Goal: Information Seeking & Learning: Learn about a topic

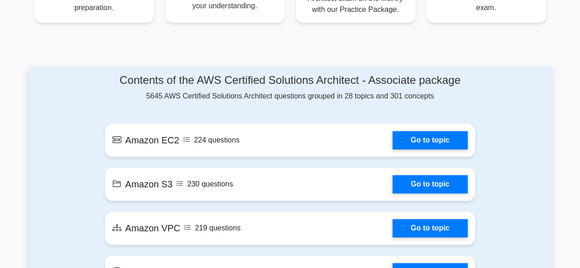
scroll to position [454, 0]
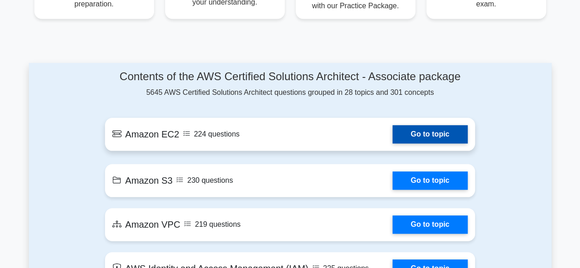
click at [415, 136] on link "Go to topic" at bounding box center [429, 134] width 75 height 18
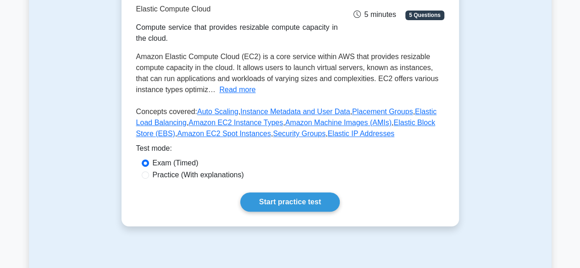
scroll to position [232, 0]
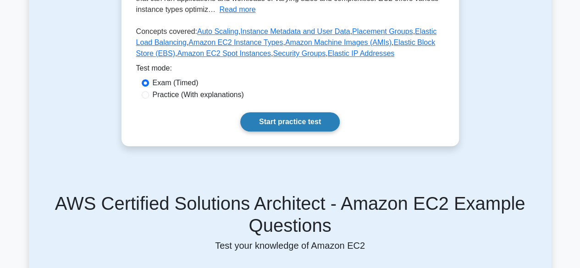
click at [269, 119] on link "Start practice test" at bounding box center [289, 121] width 99 height 19
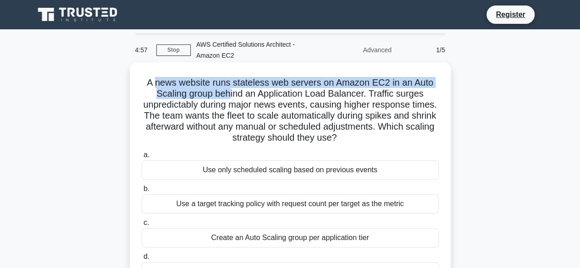
drag, startPoint x: 157, startPoint y: 82, endPoint x: 227, endPoint y: 89, distance: 70.9
click at [227, 89] on h5 "A news website runs stateless web servers on Amazon EC2 in an Auto Scaling grou…" at bounding box center [290, 110] width 299 height 67
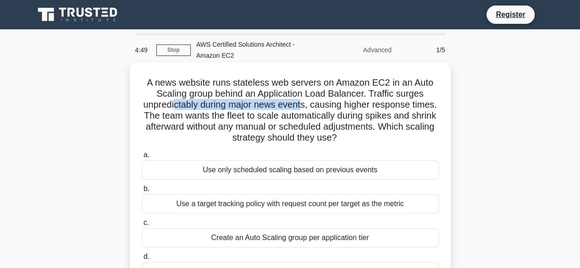
drag, startPoint x: 186, startPoint y: 106, endPoint x: 316, endPoint y: 108, distance: 130.6
click at [316, 108] on h5 "A news website runs stateless web servers on Amazon EC2 in an Auto Scaling grou…" at bounding box center [290, 110] width 299 height 67
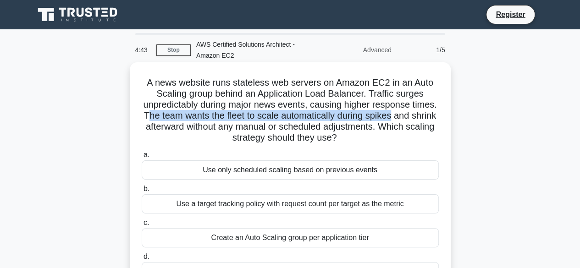
drag, startPoint x: 180, startPoint y: 116, endPoint x: 435, endPoint y: 118, distance: 254.7
click at [435, 118] on h5 "A news website runs stateless web servers on Amazon EC2 in an Auto Scaling grou…" at bounding box center [290, 110] width 299 height 67
drag, startPoint x: 170, startPoint y: 126, endPoint x: 389, endPoint y: 141, distance: 218.6
click at [389, 141] on h5 "A news website runs stateless web servers on Amazon EC2 in an Auto Scaling grou…" at bounding box center [290, 110] width 299 height 67
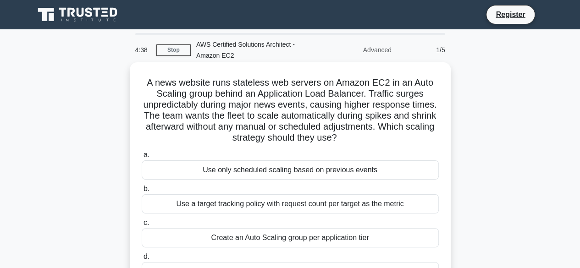
click at [366, 154] on label "a. Use only scheduled scaling based on previous events" at bounding box center [290, 164] width 297 height 30
click at [142, 154] on input "a. Use only scheduled scaling based on previous events" at bounding box center [142, 155] width 0 height 6
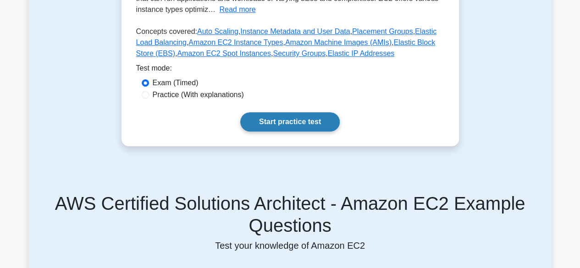
click at [280, 121] on link "Start practice test" at bounding box center [289, 121] width 99 height 19
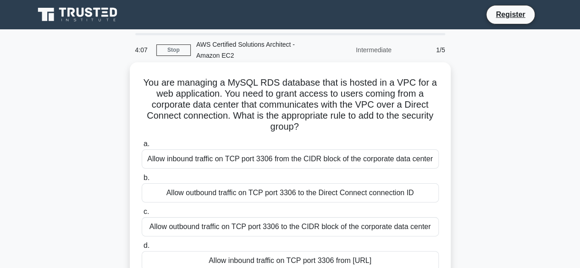
drag, startPoint x: 222, startPoint y: 196, endPoint x: 287, endPoint y: 198, distance: 65.1
click at [287, 198] on div "Allow outbound traffic on TCP port 3306 to the Direct Connect connection ID" at bounding box center [290, 192] width 297 height 19
drag, startPoint x: 284, startPoint y: 227, endPoint x: 438, endPoint y: 235, distance: 153.7
click at [438, 235] on label "c. Allow outbound traffic on TCP port 3306 to the CIDR block of the corporate d…" at bounding box center [290, 221] width 297 height 30
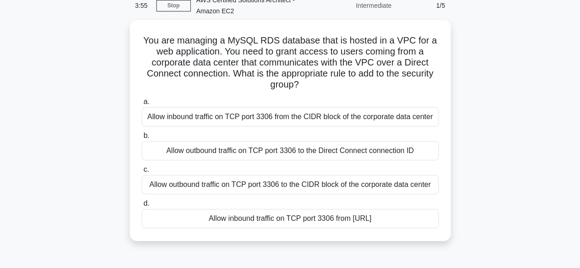
scroll to position [46, 0]
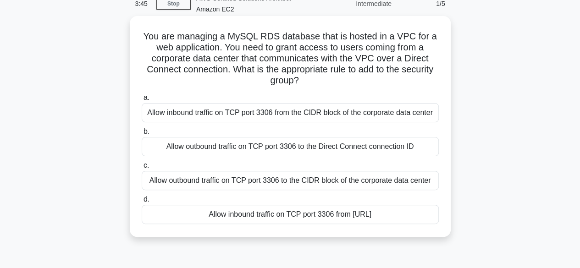
click at [201, 147] on div "Allow outbound traffic on TCP port 3306 to the Direct Connect connection ID" at bounding box center [290, 146] width 297 height 19
click at [142, 135] on input "b. Allow outbound traffic on TCP port 3306 to the Direct Connect connection ID" at bounding box center [142, 132] width 0 height 6
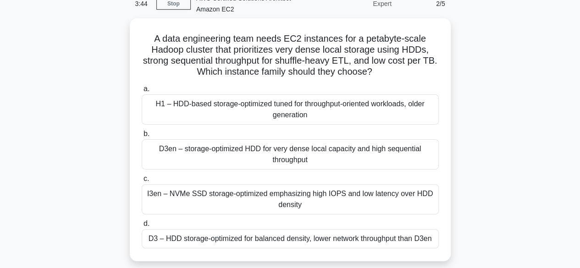
scroll to position [0, 0]
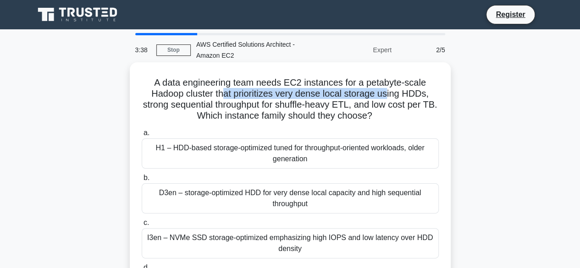
drag, startPoint x: 223, startPoint y: 96, endPoint x: 388, endPoint y: 97, distance: 164.9
click at [388, 97] on h5 "A data engineering team needs EC2 instances for a petabyte-scale Hadoop cluster…" at bounding box center [290, 99] width 299 height 45
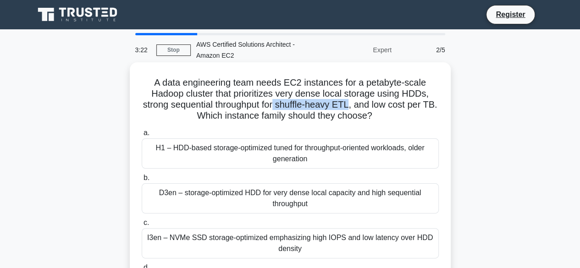
drag, startPoint x: 285, startPoint y: 104, endPoint x: 358, endPoint y: 105, distance: 73.3
click at [358, 105] on h5 "A data engineering team needs EC2 instances for a petabyte-scale Hadoop cluster…" at bounding box center [290, 99] width 299 height 45
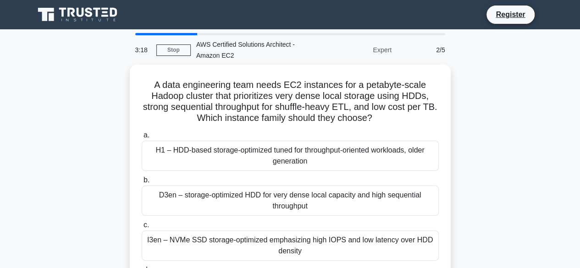
click at [455, 122] on div "A data engineering team needs EC2 instances for a petabyte-scale Hadoop cluster…" at bounding box center [290, 192] width 522 height 254
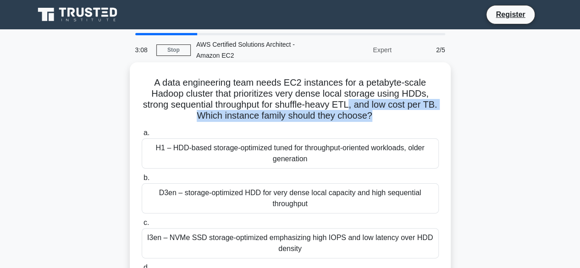
drag, startPoint x: 380, startPoint y: 114, endPoint x: 357, endPoint y: 106, distance: 24.2
click at [357, 106] on h5 "A data engineering team needs EC2 instances for a petabyte-scale Hadoop cluster…" at bounding box center [290, 99] width 299 height 45
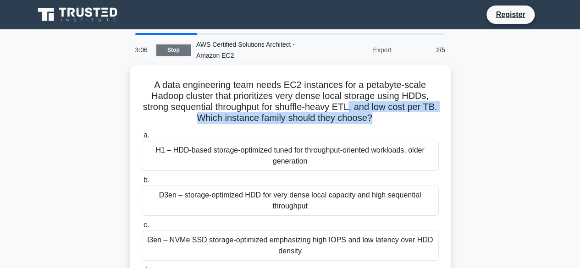
click at [162, 54] on link "Stop" at bounding box center [173, 49] width 34 height 11
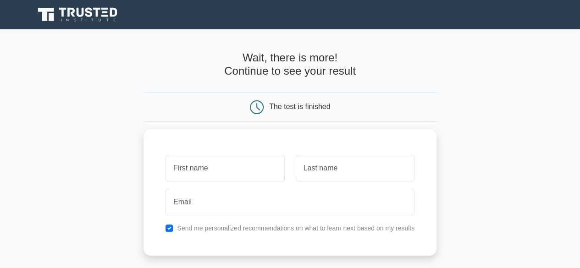
drag, startPoint x: 365, startPoint y: 70, endPoint x: 189, endPoint y: 51, distance: 177.0
click at [189, 51] on div "Wait, there is more! Continue to see your result The test is finished" at bounding box center [289, 194] width 293 height 330
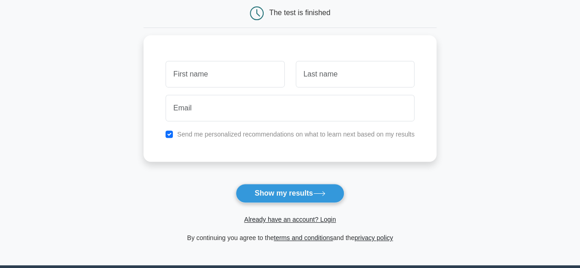
scroll to position [98, 0]
